Goal: Transaction & Acquisition: Book appointment/travel/reservation

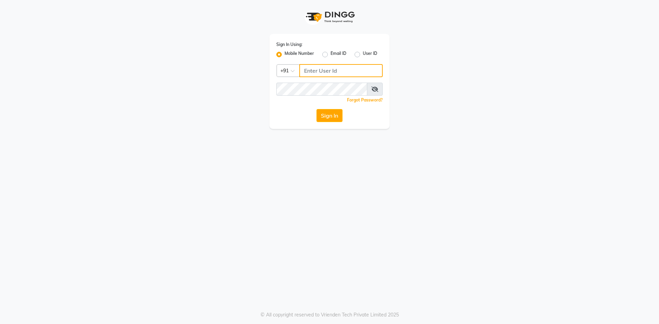
click at [312, 70] on input "Username" at bounding box center [340, 70] width 83 height 13
click at [345, 67] on input "Username" at bounding box center [340, 70] width 83 height 13
type input "8123828731"
click at [323, 113] on button "Sign In" at bounding box center [329, 115] width 26 height 13
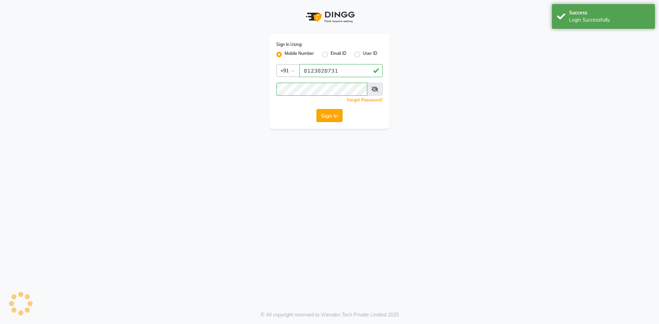
select select "93"
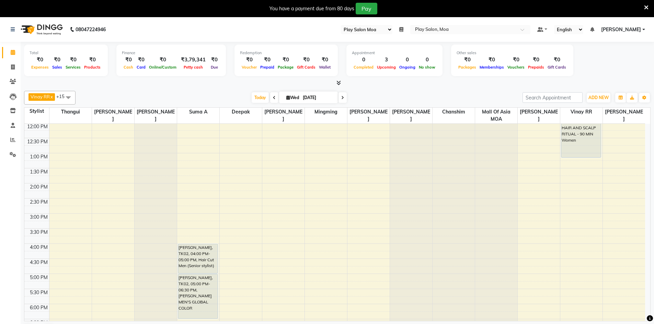
scroll to position [103, 0]
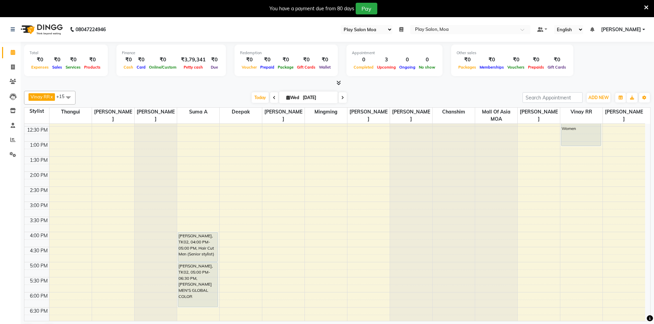
click at [523, 204] on div "9:00 AM 9:30 AM 10:00 AM 10:30 AM 11:00 AM 11:30 AM 12:00 PM 12:30 PM 1:00 PM 1…" at bounding box center [334, 232] width 620 height 422
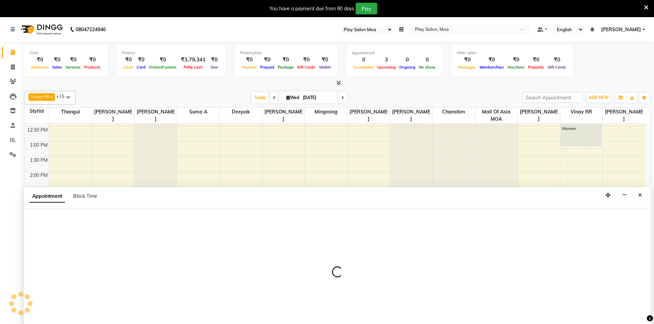
scroll to position [17, 0]
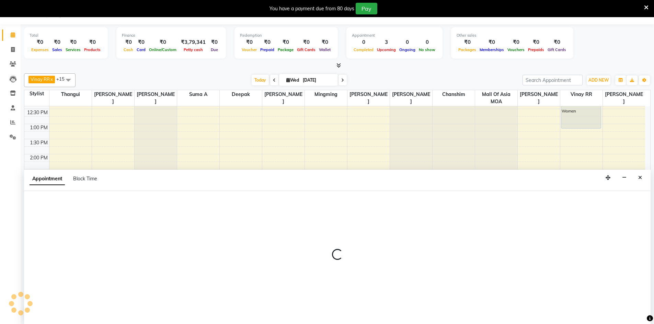
select select "81382"
select select "900"
select select "tentative"
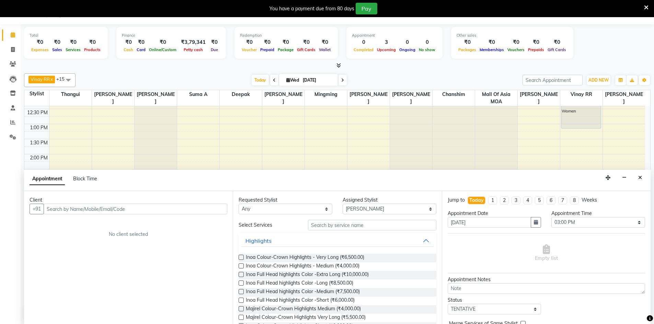
click at [50, 207] on input "text" at bounding box center [136, 209] width 184 height 11
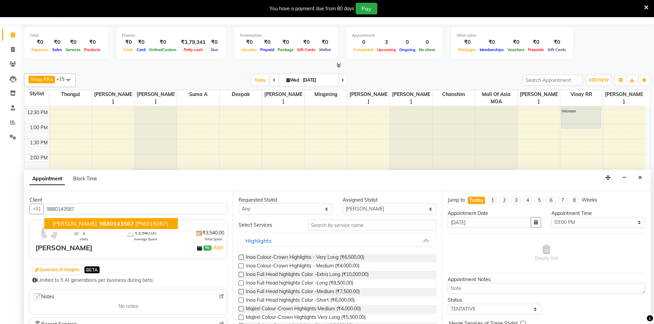
click at [80, 223] on span "[PERSON_NAME]" at bounding box center [74, 223] width 44 height 7
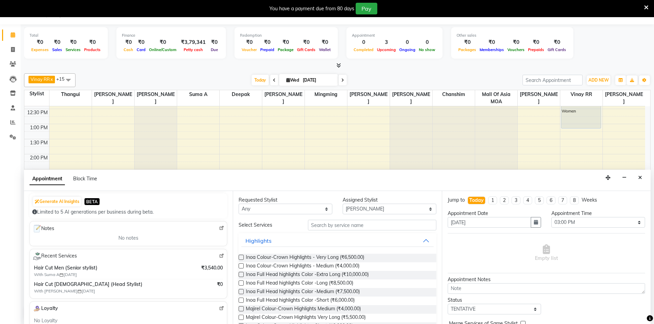
scroll to position [69, 0]
type input "9880143587"
click at [323, 208] on select "Any [PERSON_NAME] D [PERSON_NAME] chanshim [PERSON_NAME] R [PERSON_NAME] [PERSO…" at bounding box center [285, 209] width 94 height 11
select select "81382"
click at [238, 204] on select "Any [PERSON_NAME] D [PERSON_NAME] chanshim [PERSON_NAME] R [PERSON_NAME] [PERSO…" at bounding box center [285, 209] width 94 height 11
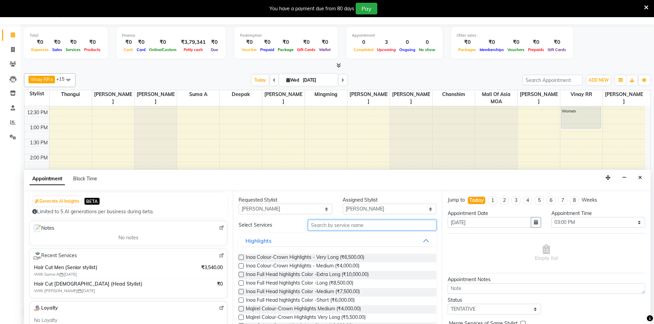
click at [322, 226] on input "text" at bounding box center [372, 225] width 128 height 11
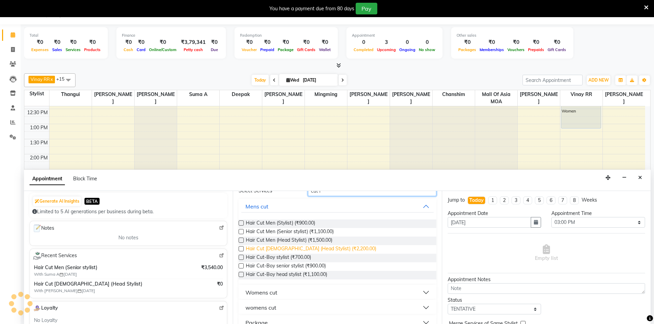
scroll to position [46, 0]
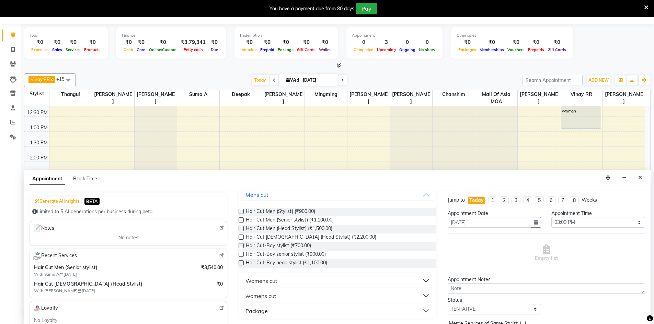
type input "cut l"
click at [288, 295] on button "womens cut" at bounding box center [337, 296] width 192 height 12
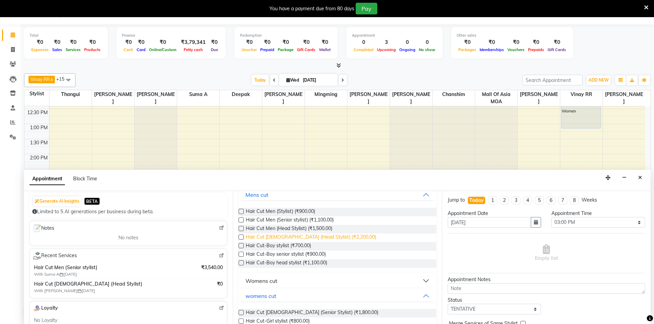
click at [314, 240] on span "Hair Cut [DEMOGRAPHIC_DATA] (Head Stylist) (₹2,200.00)" at bounding box center [311, 238] width 130 height 9
checkbox input "false"
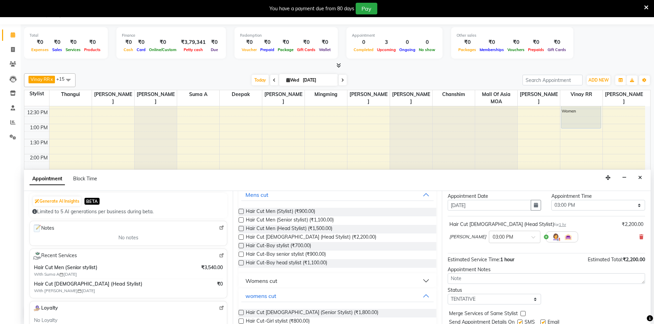
scroll to position [41, 0]
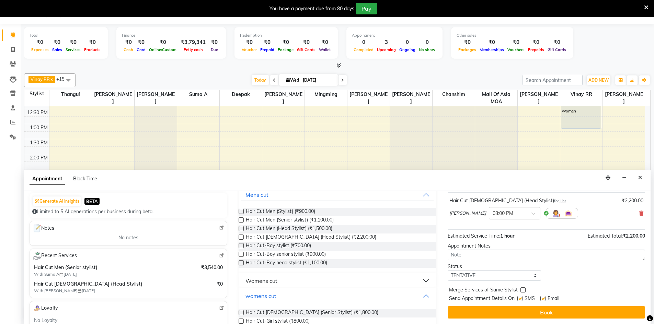
click at [536, 306] on div "Jump to [DATE] 1 2 3 4 5 6 7 8 Weeks Appointment Date [DATE] Appointment Time S…" at bounding box center [546, 257] width 209 height 133
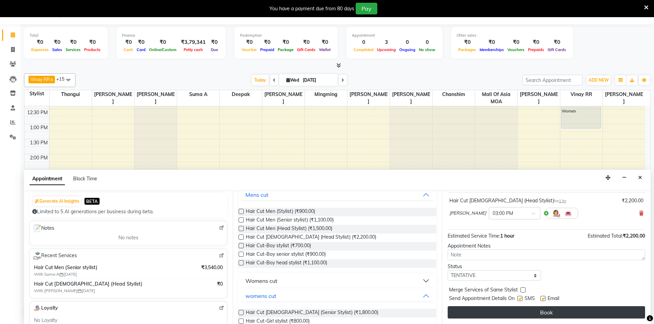
click at [528, 311] on button "Book" at bounding box center [545, 312] width 197 height 12
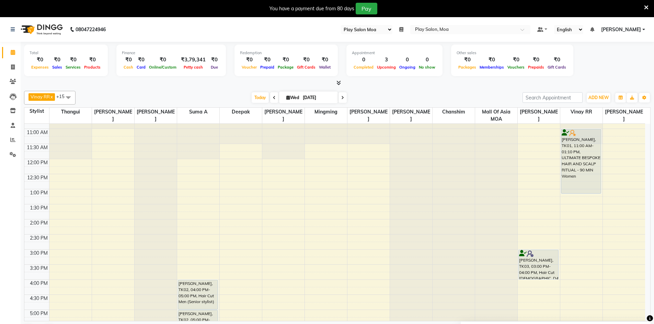
scroll to position [0, 0]
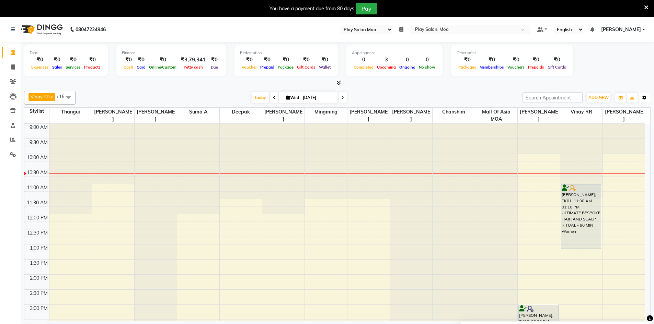
click at [645, 96] on icon "button" at bounding box center [644, 98] width 4 height 4
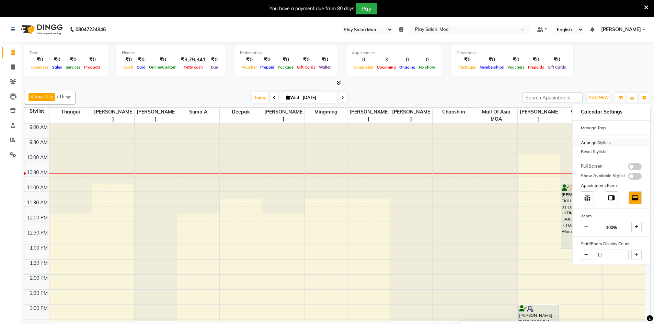
click at [609, 143] on div "Arrange Stylists" at bounding box center [610, 142] width 77 height 9
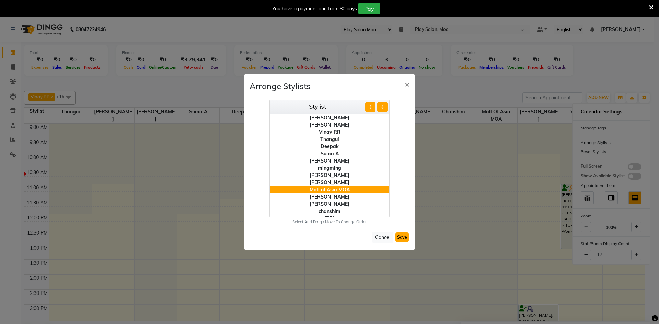
click at [404, 235] on button "Save" at bounding box center [401, 238] width 13 height 10
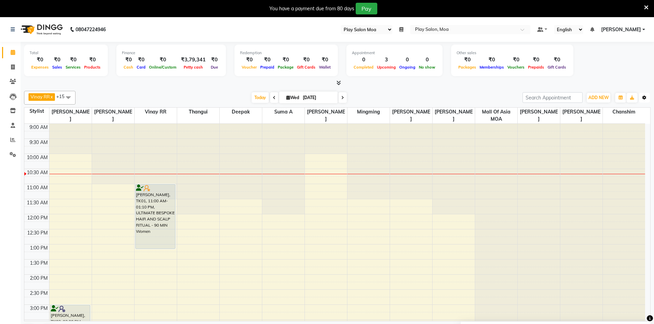
click at [643, 100] on button "Toggle Dropdown" at bounding box center [644, 98] width 11 height 10
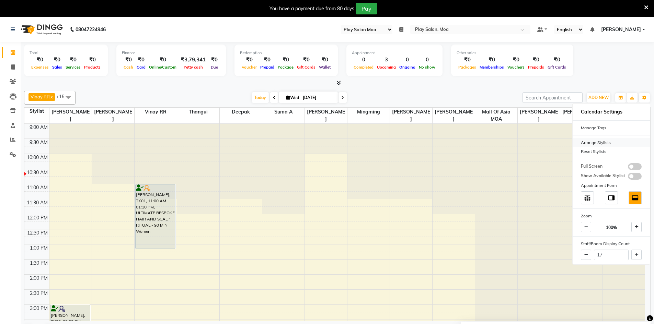
click at [594, 143] on div "Arrange Stylists" at bounding box center [610, 142] width 77 height 9
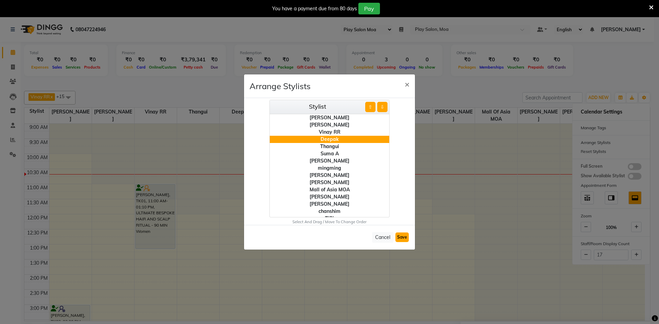
click at [401, 238] on button "Save" at bounding box center [401, 238] width 13 height 10
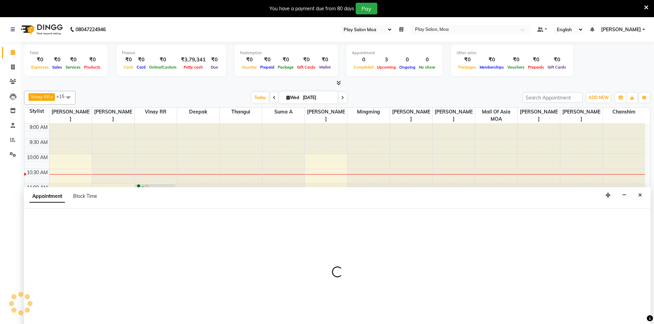
scroll to position [17, 0]
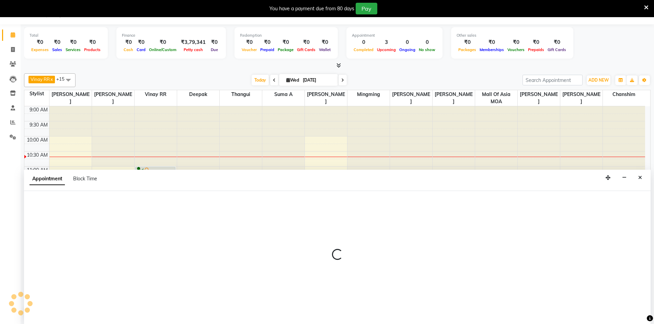
select select "81385"
select select "tentative"
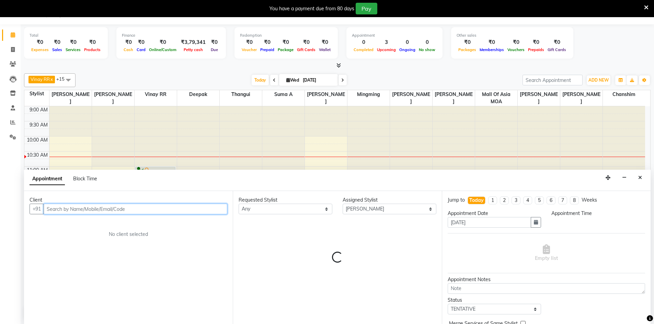
select select "720"
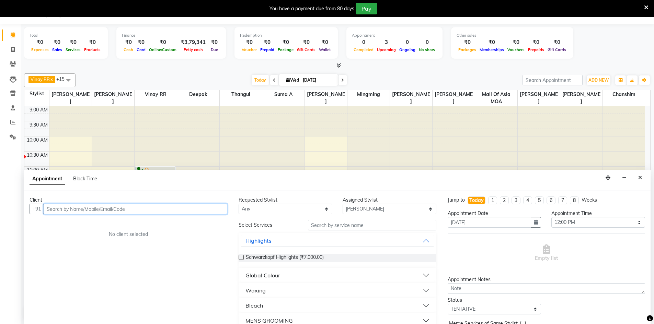
click at [55, 211] on input "text" at bounding box center [136, 209] width 184 height 11
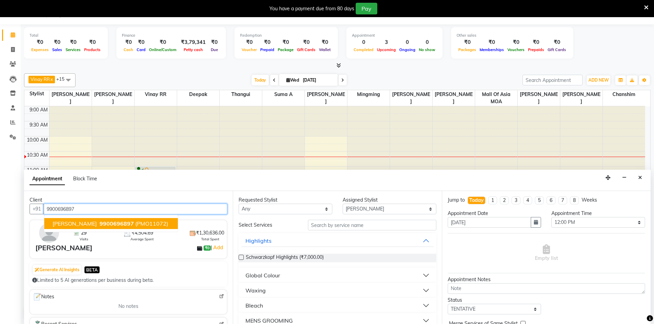
drag, startPoint x: 83, startPoint y: 221, endPoint x: 45, endPoint y: 194, distance: 46.9
click at [83, 220] on span "[PERSON_NAME]" at bounding box center [74, 223] width 44 height 7
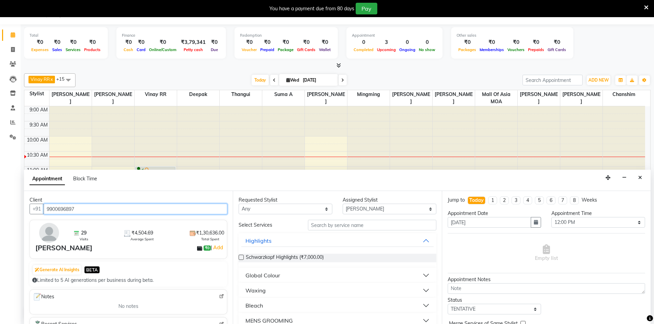
type input "9900696897"
click at [324, 211] on select "Any [PERSON_NAME] D [PERSON_NAME] chanshim [PERSON_NAME] R [PERSON_NAME] [PERSO…" at bounding box center [285, 209] width 94 height 11
select select "81385"
click at [238, 204] on select "Any [PERSON_NAME] D [PERSON_NAME] chanshim [PERSON_NAME] R [PERSON_NAME] [PERSO…" at bounding box center [285, 209] width 94 height 11
click at [320, 222] on input "text" at bounding box center [372, 225] width 128 height 11
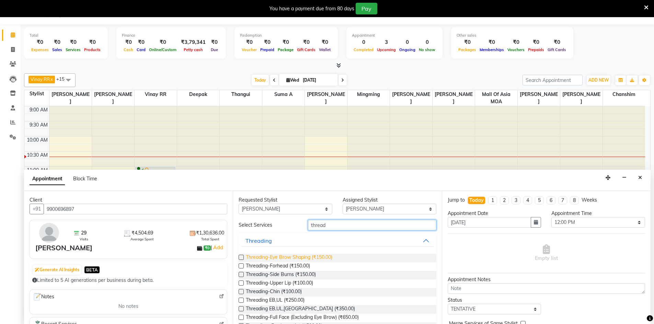
type input "thread"
click at [265, 257] on span "Threading-Eye Brow Shaping (₹150.00)" at bounding box center [289, 258] width 86 height 9
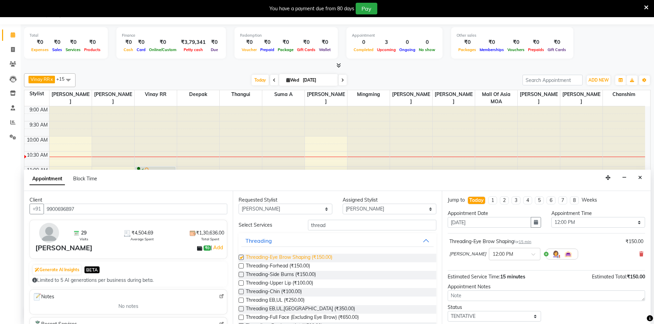
checkbox input "false"
click at [274, 283] on span "Threading-Upper Lip (₹100.00)" at bounding box center [279, 284] width 67 height 9
checkbox input "false"
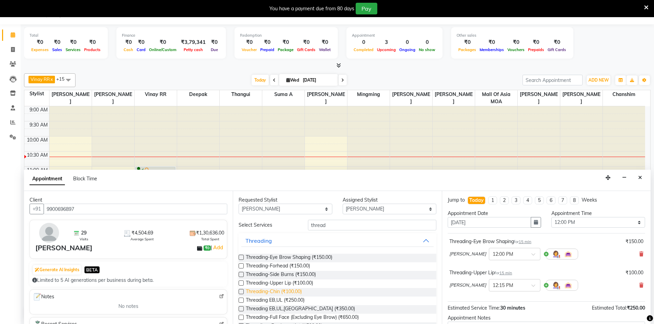
click at [270, 294] on span "Threading-Chin (₹100.00)" at bounding box center [274, 292] width 56 height 9
checkbox input "false"
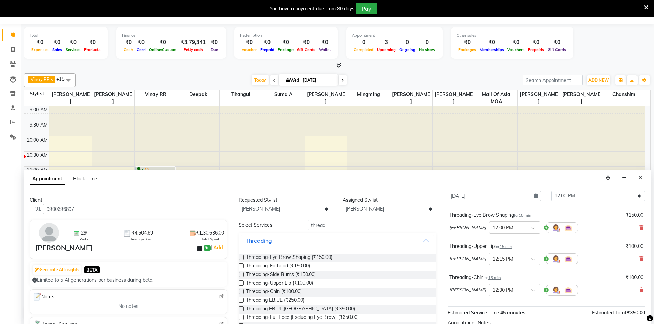
scroll to position [34, 0]
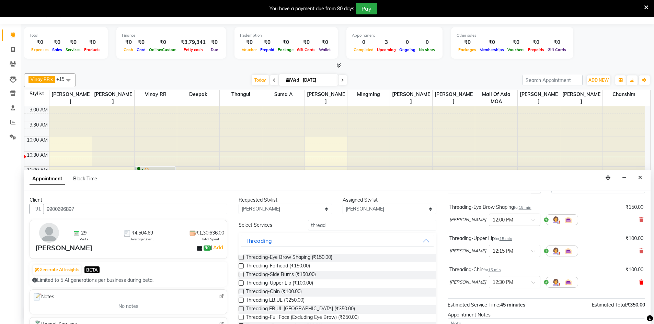
click at [639, 284] on icon at bounding box center [641, 282] width 4 height 5
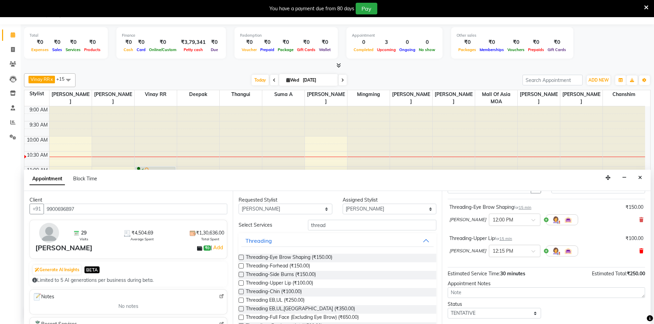
click at [639, 254] on span at bounding box center [641, 251] width 4 height 7
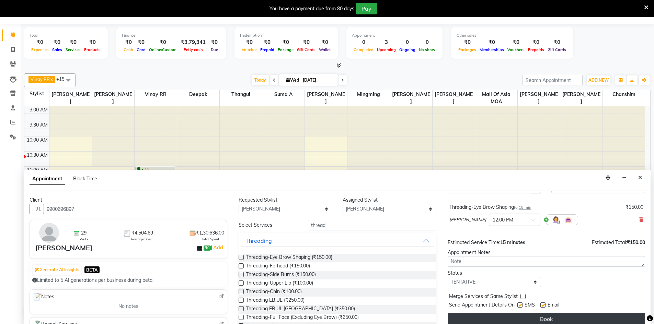
click at [554, 317] on button "Book" at bounding box center [545, 319] width 197 height 12
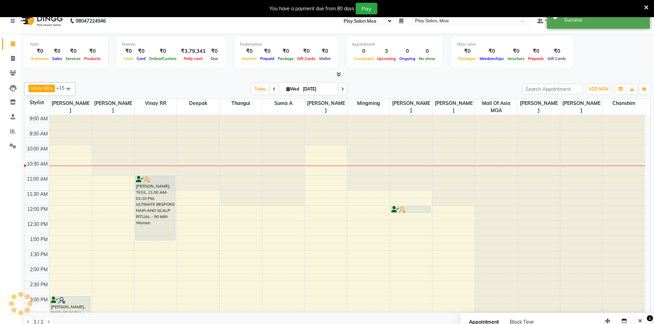
scroll to position [0, 0]
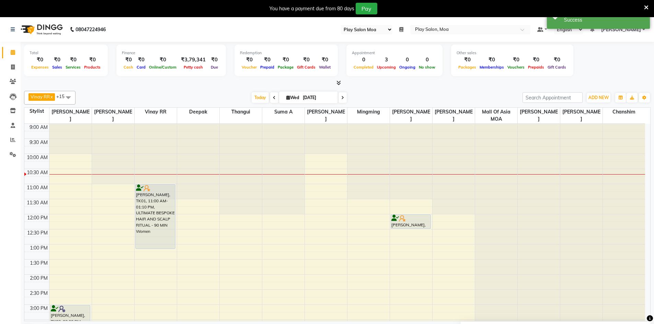
drag, startPoint x: 404, startPoint y: 222, endPoint x: 404, endPoint y: 233, distance: 10.6
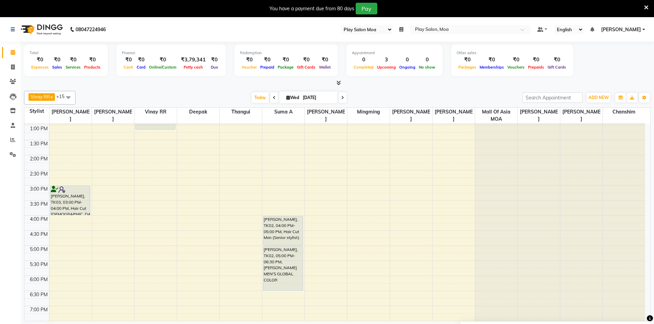
scroll to position [137, 0]
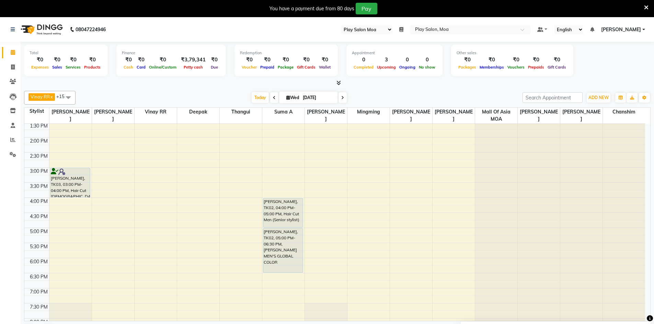
click at [271, 96] on span at bounding box center [274, 97] width 8 height 11
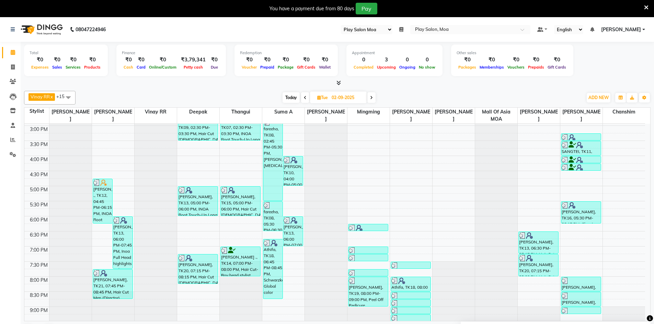
scroll to position [122, 0]
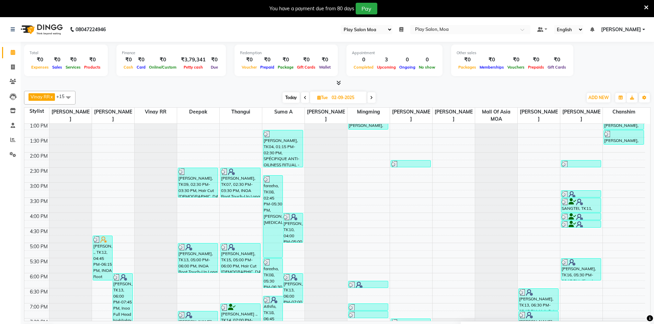
click at [372, 94] on span at bounding box center [371, 97] width 8 height 11
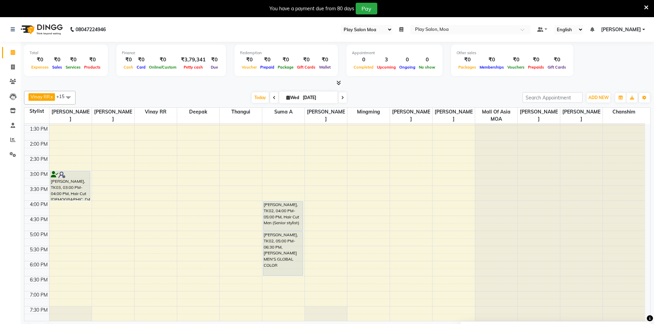
scroll to position [133, 0]
click at [343, 95] on span at bounding box center [342, 97] width 8 height 11
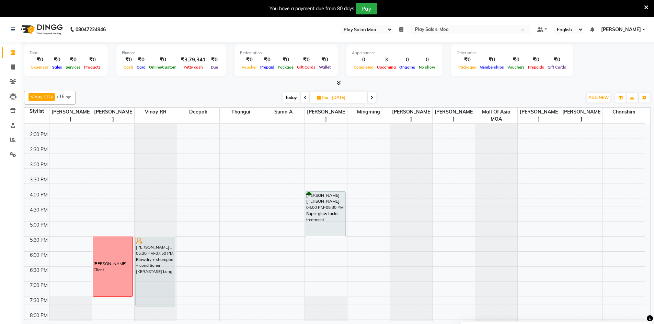
scroll to position [168, 0]
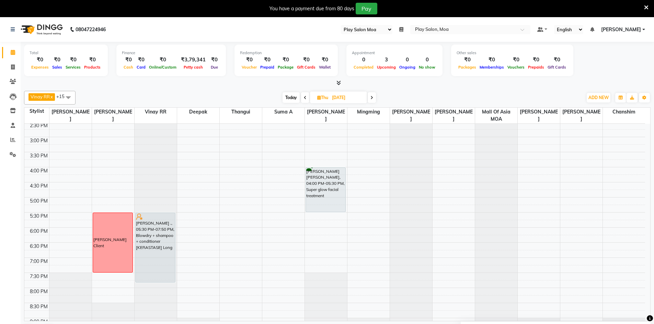
click at [368, 97] on div "[DATE] [DATE]" at bounding box center [329, 98] width 95 height 10
click at [374, 98] on span at bounding box center [371, 97] width 8 height 11
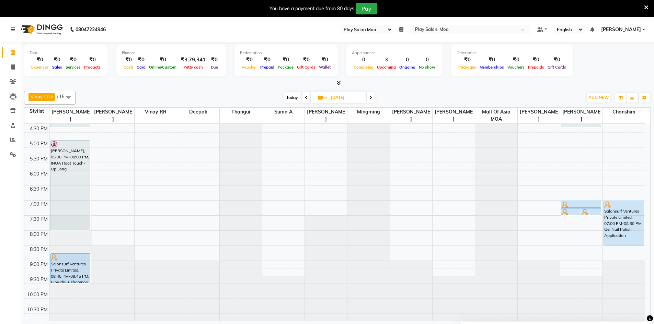
scroll to position [156, 0]
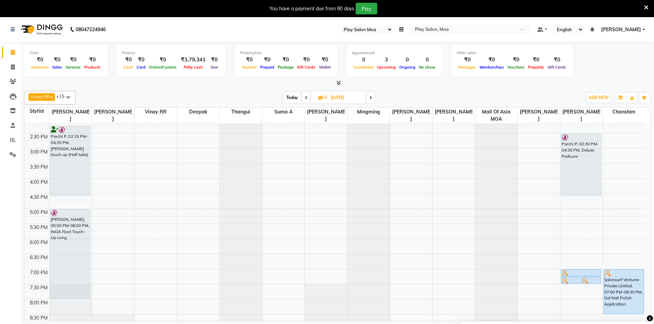
click at [373, 100] on span at bounding box center [370, 97] width 8 height 11
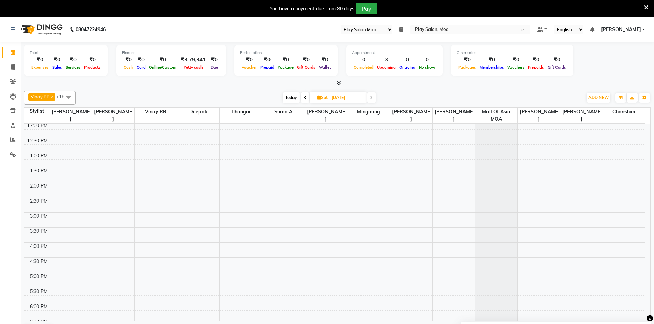
scroll to position [31, 0]
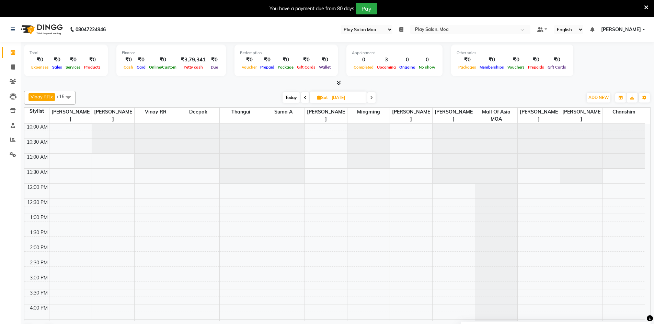
click at [292, 97] on span "Today" at bounding box center [290, 97] width 17 height 11
type input "[DATE]"
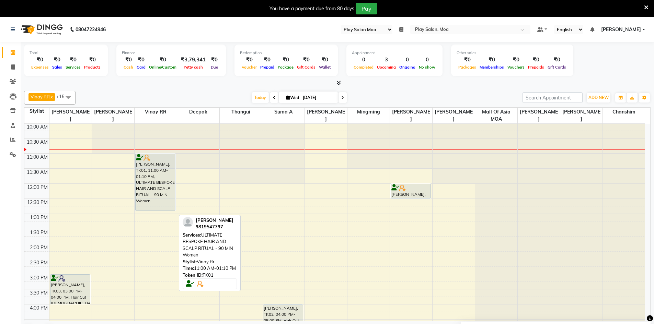
drag, startPoint x: 143, startPoint y: 218, endPoint x: 147, endPoint y: 213, distance: 6.0
click at [147, 213] on div "9:00 AM 9:30 AM 10:00 AM 10:30 AM 11:00 AM 11:30 AM 12:00 PM 12:30 PM 1:00 PM 1…" at bounding box center [334, 304] width 620 height 422
click at [148, 217] on div "9:00 AM 9:30 AM 10:00 AM 10:30 AM 11:00 AM 11:30 AM 12:00 PM 12:30 PM 1:00 PM 1…" at bounding box center [334, 304] width 620 height 422
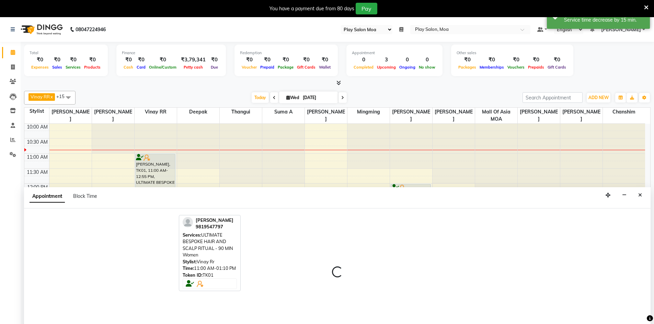
scroll to position [17, 0]
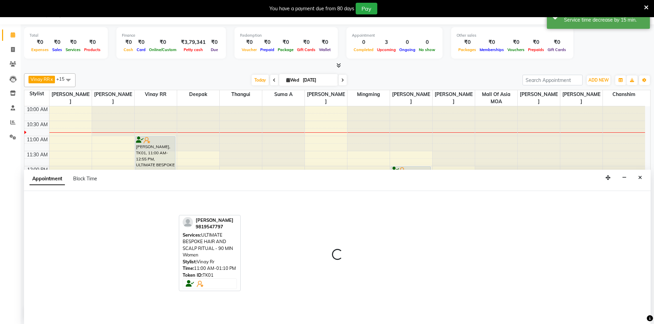
select select "82252"
select select "780"
select select "tentative"
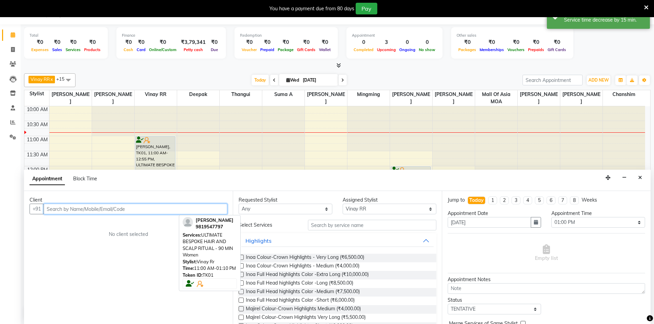
click at [63, 211] on input "text" at bounding box center [136, 209] width 184 height 11
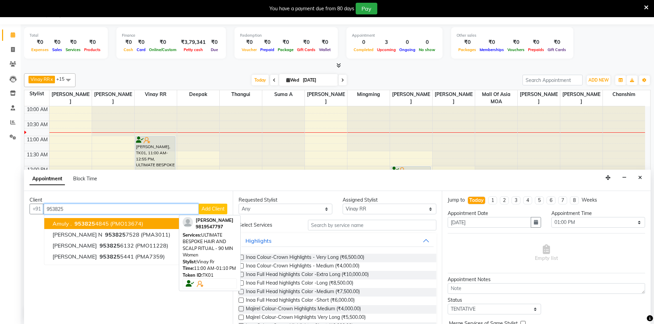
click at [78, 221] on span "953825" at bounding box center [84, 223] width 21 height 7
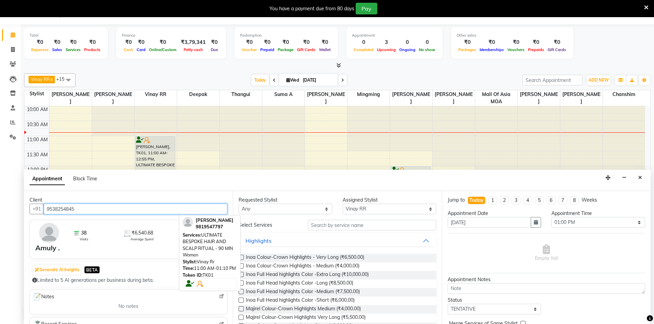
type input "9538254845"
click at [319, 210] on select "Any [PERSON_NAME] D [PERSON_NAME] chanshim [PERSON_NAME] R [PERSON_NAME] [PERSO…" at bounding box center [285, 209] width 94 height 11
select select "82252"
click at [238, 204] on select "Any [PERSON_NAME] D [PERSON_NAME] chanshim [PERSON_NAME] R [PERSON_NAME] [PERSO…" at bounding box center [285, 209] width 94 height 11
click at [340, 226] on input "text" at bounding box center [372, 225] width 128 height 11
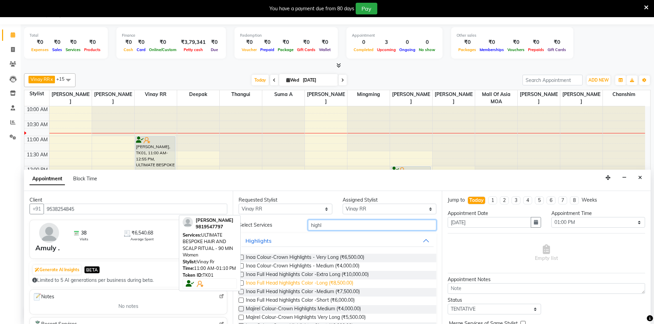
type input "highl"
click at [322, 283] on span "Inoa Full Head highlights Color -Long (₹8,500.00)" at bounding box center [299, 284] width 107 height 9
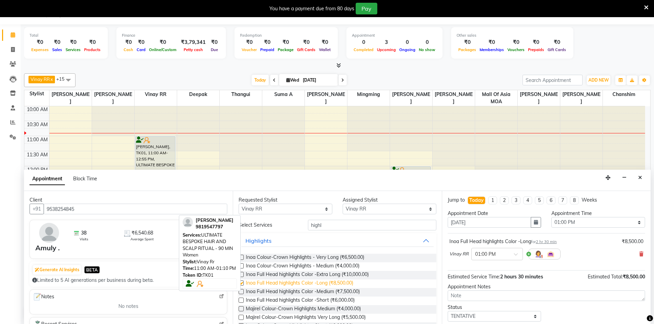
checkbox input "false"
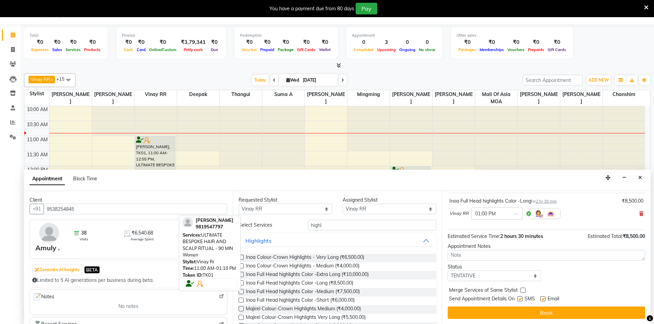
scroll to position [41, 0]
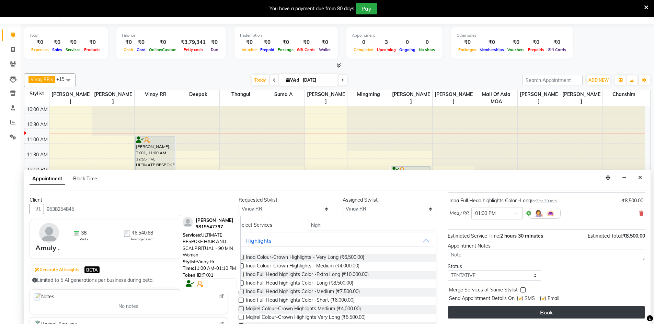
click at [491, 308] on button "Book" at bounding box center [545, 312] width 197 height 12
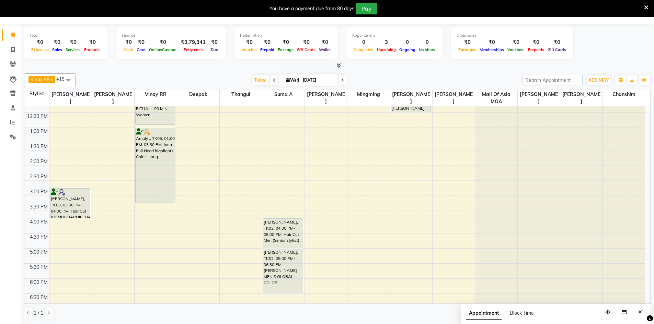
scroll to position [31, 0]
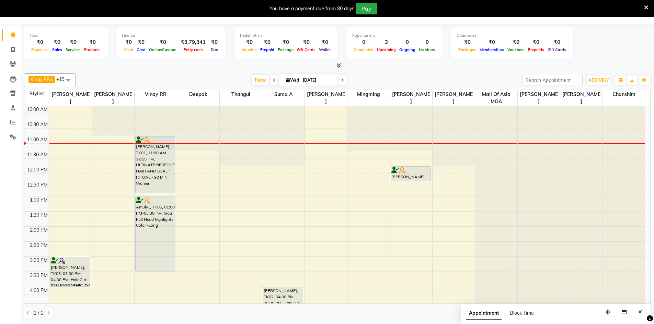
click at [342, 82] on span at bounding box center [342, 80] width 8 height 11
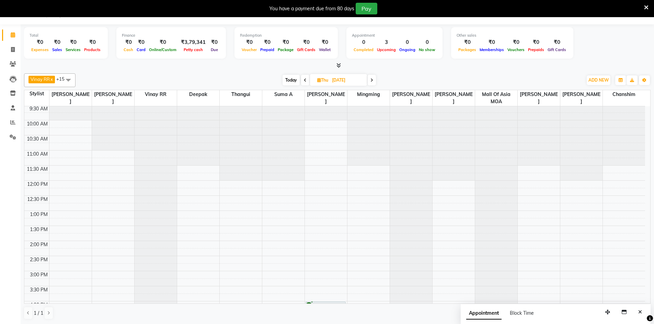
scroll to position [0, 0]
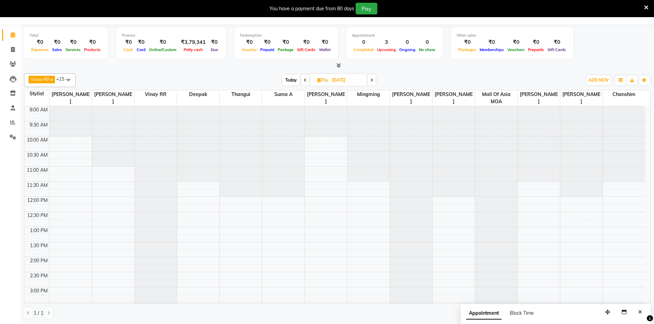
click at [305, 83] on span at bounding box center [305, 80] width 8 height 11
type input "[DATE]"
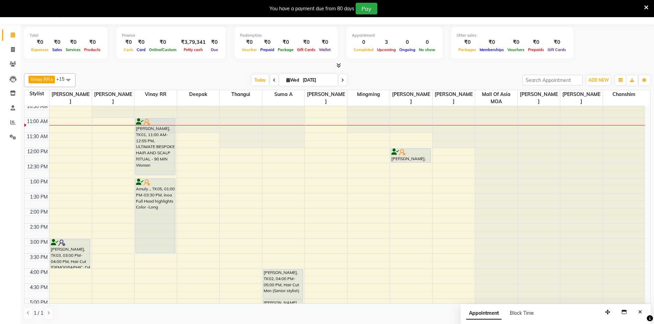
scroll to position [61, 0]
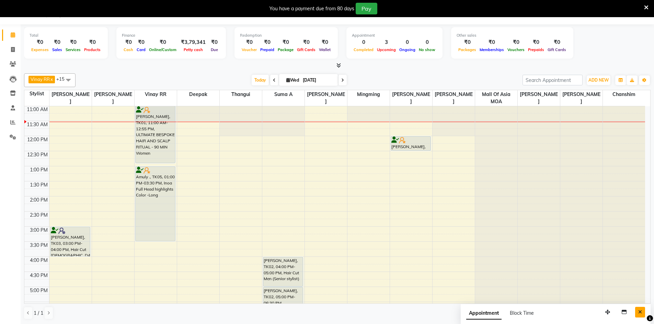
click at [642, 314] on button "Close" at bounding box center [640, 312] width 10 height 11
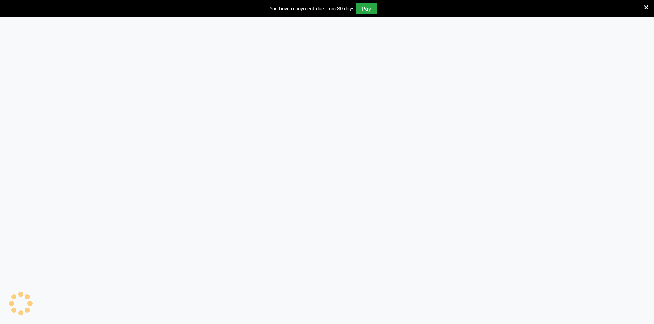
select select "93"
